Goal: Task Accomplishment & Management: Complete application form

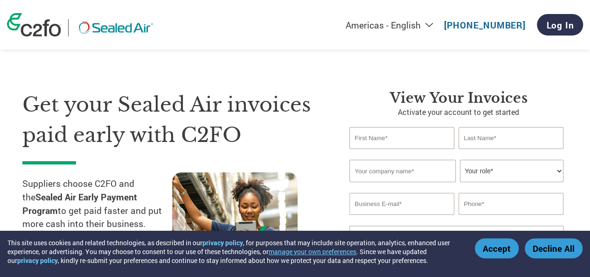
click at [490, 244] on button "Accept" at bounding box center [497, 248] width 44 height 20
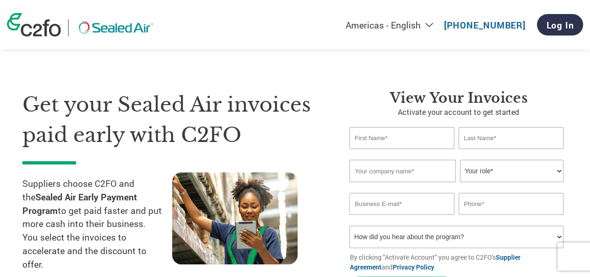
click at [399, 136] on input "text" at bounding box center [401, 138] width 104 height 22
type input "[PERSON_NAME]"
type input "Amalfa"
type input "[EMAIL_ADDRESS][DOMAIN_NAME]"
type input "4135313241"
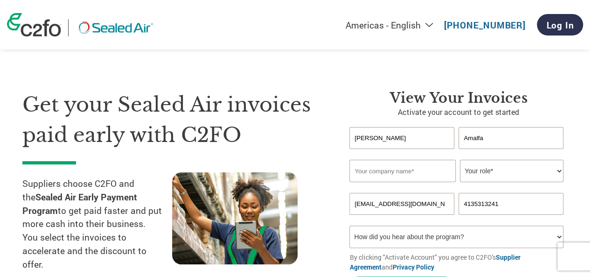
click at [401, 178] on input "text" at bounding box center [402, 170] width 106 height 22
type input "Lancer Transportation & Logistics Inc"
click at [497, 176] on select "Your role* CFO Controller Credit Manager Finance Director Treasurer CEO Preside…" at bounding box center [511, 170] width 103 height 22
select select "OTHER"
click at [460, 160] on select "Your role* CFO Controller Credit Manager Finance Director Treasurer CEO Preside…" at bounding box center [511, 170] width 103 height 22
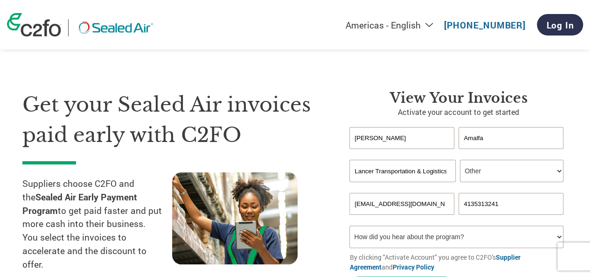
click at [384, 214] on input "[EMAIL_ADDRESS][DOMAIN_NAME]" at bounding box center [401, 204] width 104 height 22
type input "[EMAIL_ADDRESS][DOMAIN_NAME]"
click at [419, 238] on select "How did you hear about the program? Received a letter Email Social Media Online…" at bounding box center [456, 236] width 214 height 22
select select "Received a Letter"
click at [349, 227] on select "How did you hear about the program? Received a letter Email Social Media Online…" at bounding box center [456, 236] width 214 height 22
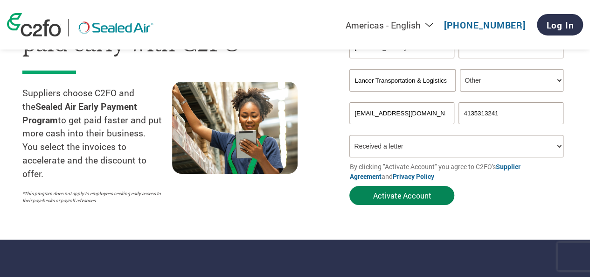
scroll to position [91, 0]
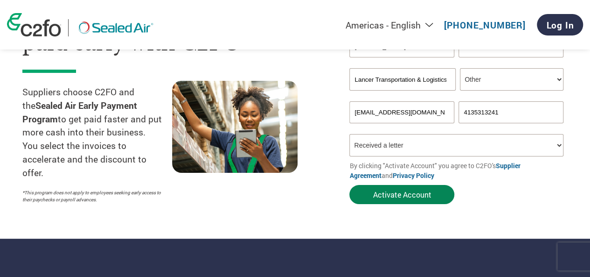
click at [377, 193] on button "Activate Account" at bounding box center [401, 194] width 105 height 19
